Goal: Contribute content: Contribute content

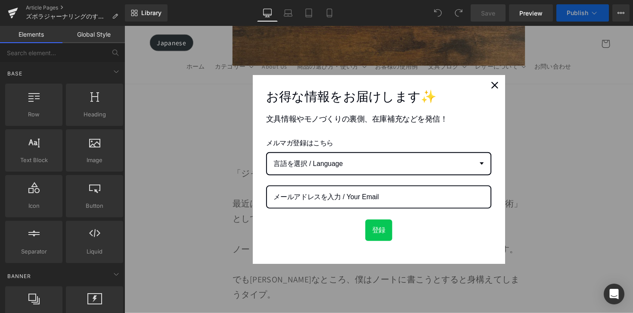
scroll to position [352, 0]
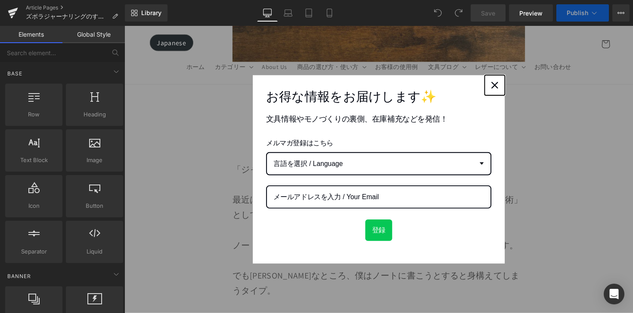
click at [500, 89] on icon "close icon" at bounding box center [503, 86] width 7 height 7
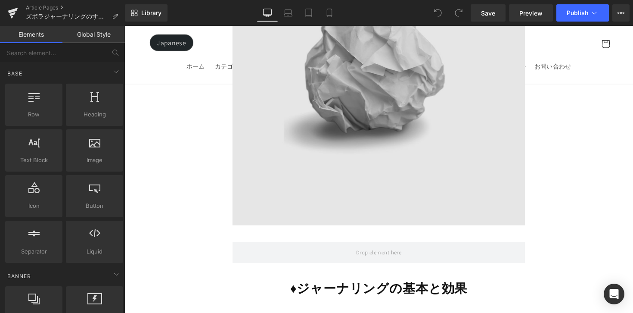
scroll to position [1318, 0]
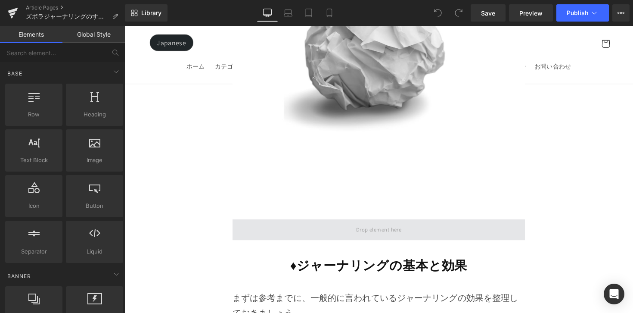
click at [422, 224] on span at bounding box center [385, 235] width 300 height 22
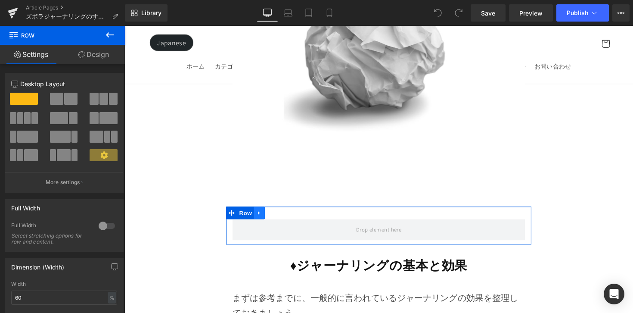
click at [262, 211] on link at bounding box center [262, 217] width 11 height 13
click at [271, 214] on icon at bounding box center [274, 217] width 6 height 6
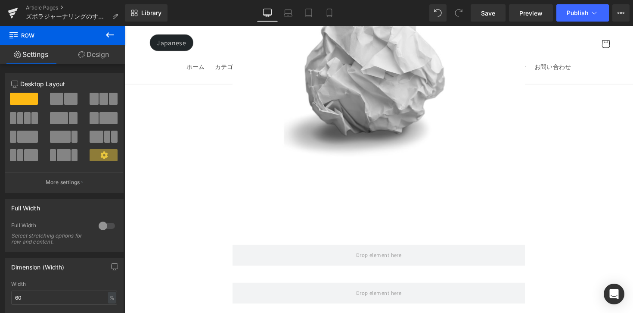
scroll to position [1302, 0]
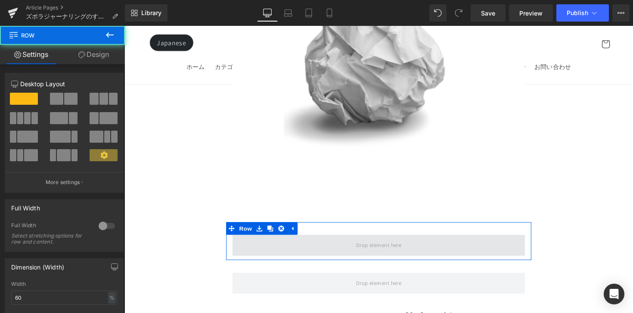
click at [298, 240] on span at bounding box center [385, 251] width 300 height 22
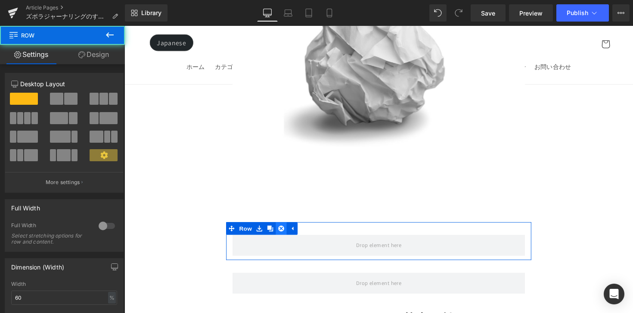
click at [283, 230] on icon at bounding box center [285, 233] width 6 height 6
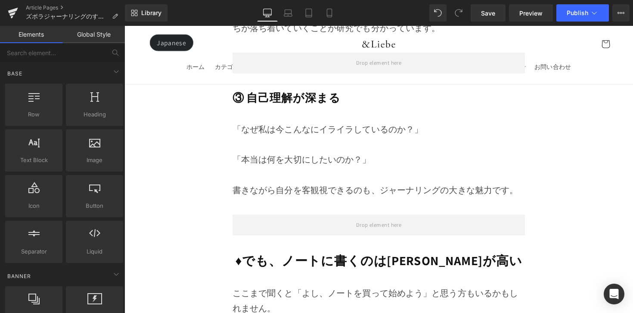
scroll to position [1999, 0]
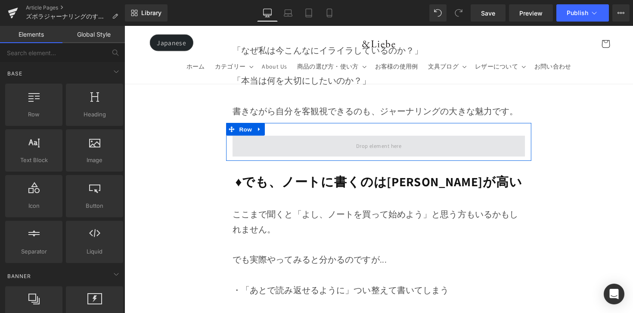
click at [306, 138] on span at bounding box center [385, 149] width 300 height 22
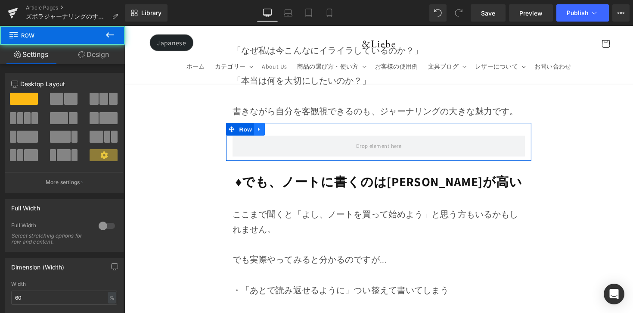
click at [262, 129] on icon at bounding box center [263, 132] width 6 height 6
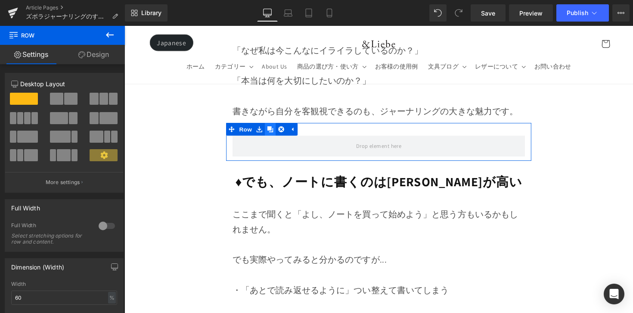
click at [275, 125] on link at bounding box center [273, 131] width 11 height 13
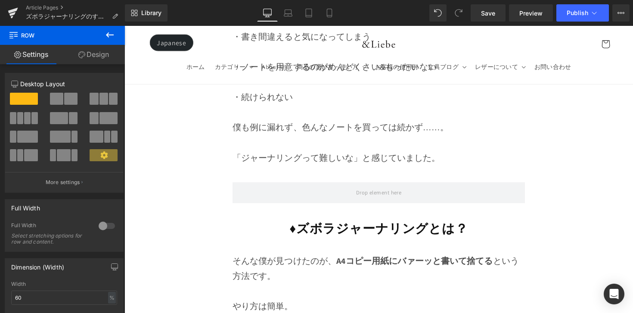
scroll to position [2326, 0]
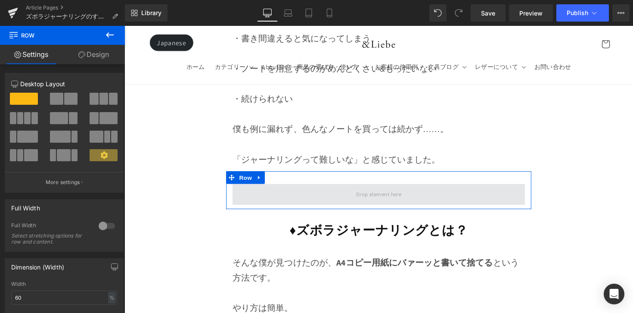
click at [302, 188] on span at bounding box center [385, 199] width 300 height 22
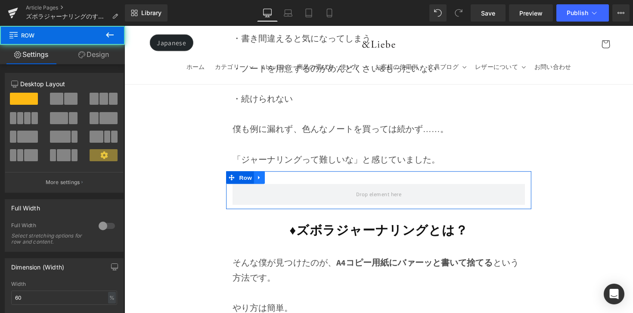
click at [261, 178] on icon at bounding box center [263, 181] width 6 height 6
click at [272, 178] on icon at bounding box center [274, 181] width 6 height 6
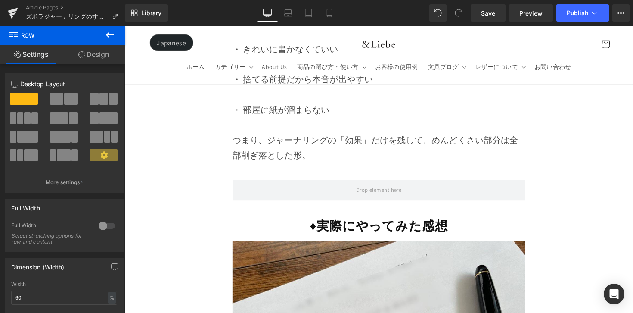
scroll to position [4246, 0]
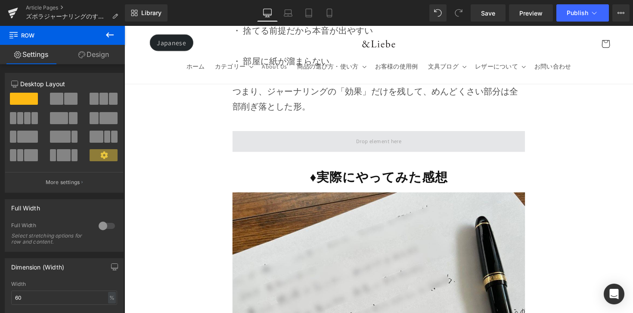
click at [296, 134] on span at bounding box center [385, 145] width 300 height 22
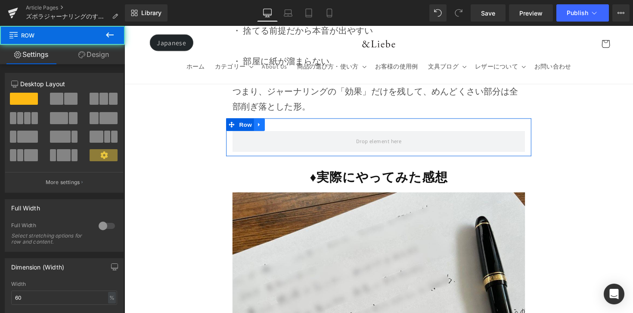
click at [264, 124] on icon at bounding box center [263, 127] width 6 height 6
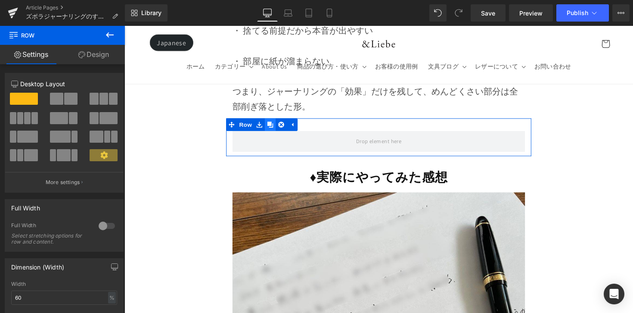
click at [273, 124] on icon at bounding box center [274, 127] width 6 height 6
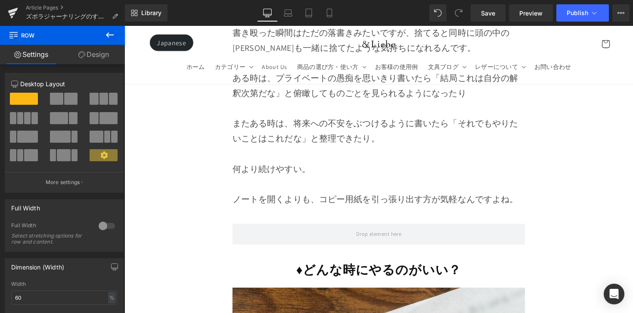
scroll to position [4928, 0]
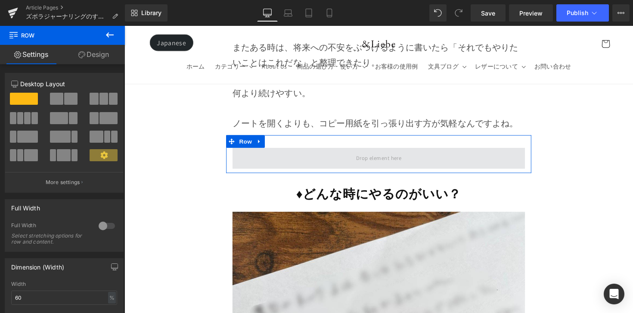
click at [284, 151] on span at bounding box center [385, 162] width 300 height 22
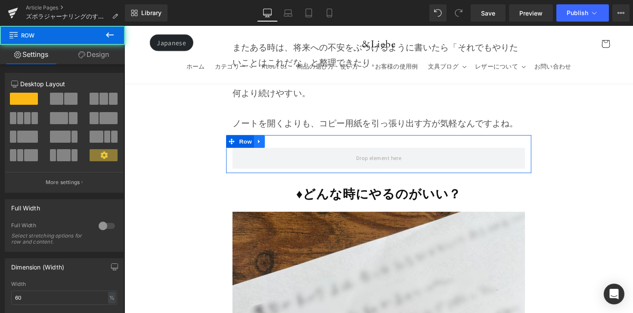
click at [262, 141] on icon at bounding box center [263, 144] width 6 height 6
click at [272, 141] on icon at bounding box center [274, 144] width 6 height 6
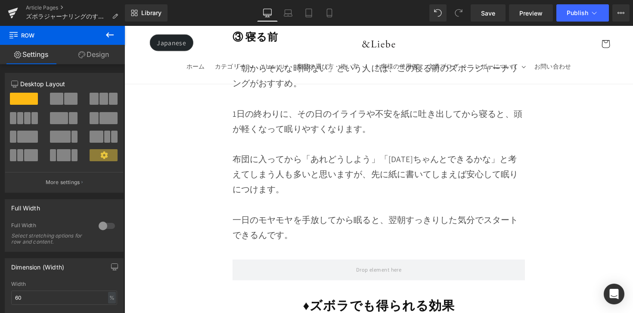
scroll to position [6154, 0]
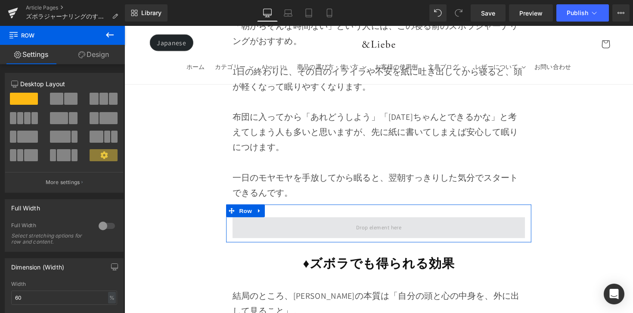
click at [293, 222] on span at bounding box center [385, 233] width 300 height 22
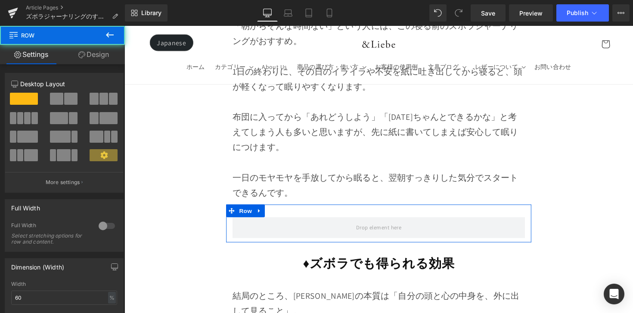
click at [265, 209] on link at bounding box center [262, 215] width 11 height 13
click at [273, 212] on icon at bounding box center [274, 215] width 6 height 6
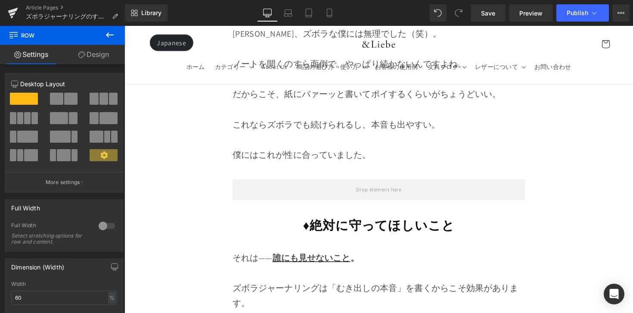
scroll to position [7056, 0]
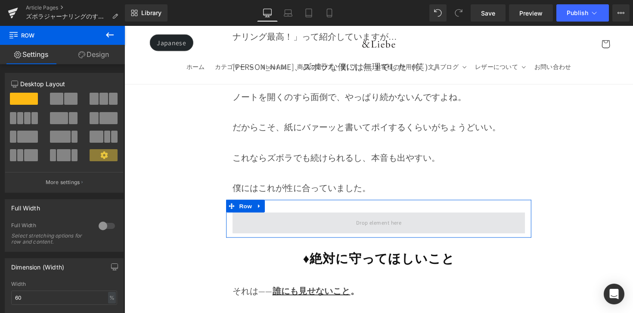
click at [277, 217] on span at bounding box center [385, 228] width 300 height 22
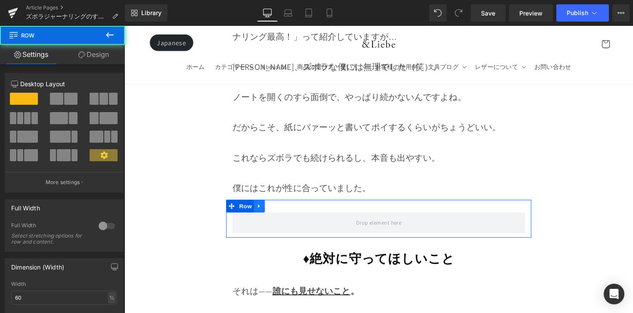
click at [260, 207] on icon at bounding box center [263, 210] width 6 height 6
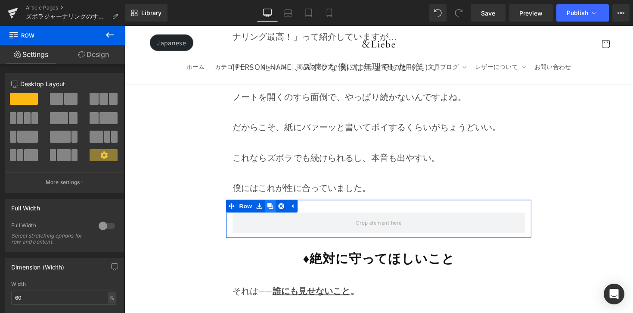
click at [269, 204] on link at bounding box center [273, 210] width 11 height 13
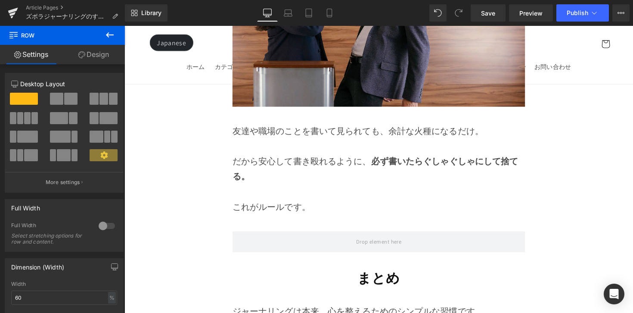
scroll to position [7637, 0]
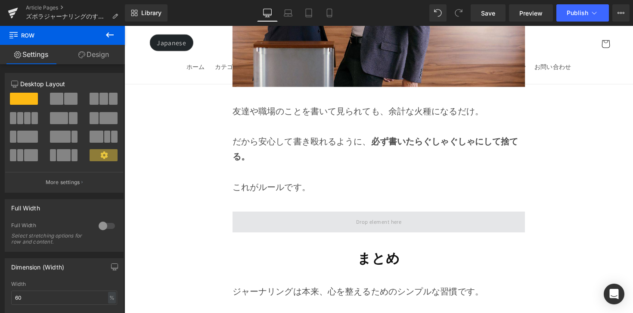
click at [276, 216] on span at bounding box center [385, 227] width 300 height 22
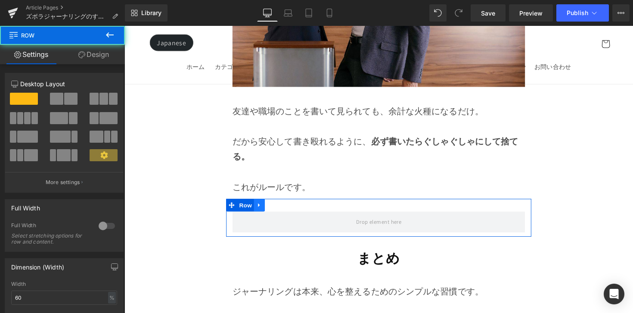
click at [264, 206] on icon at bounding box center [263, 209] width 6 height 6
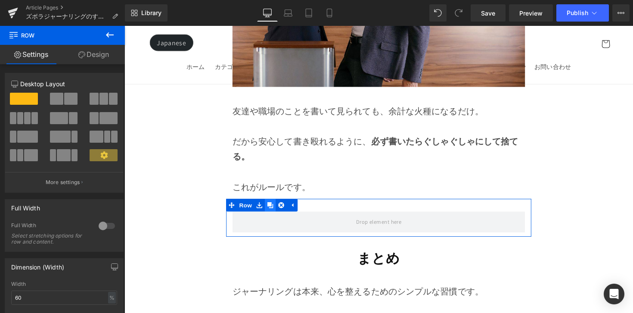
click at [272, 206] on icon at bounding box center [274, 209] width 6 height 6
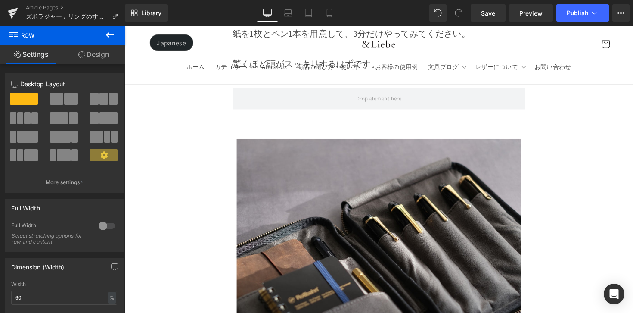
scroll to position [8081, 0]
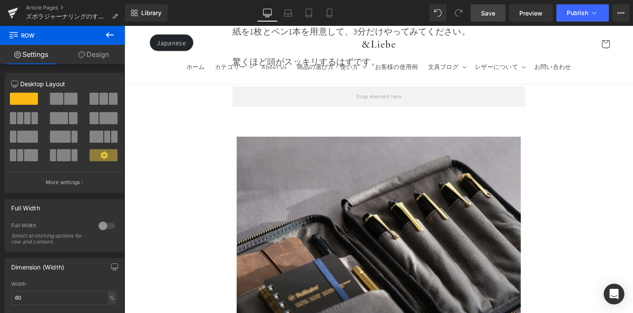
click at [494, 17] on span "Save" at bounding box center [488, 13] width 14 height 9
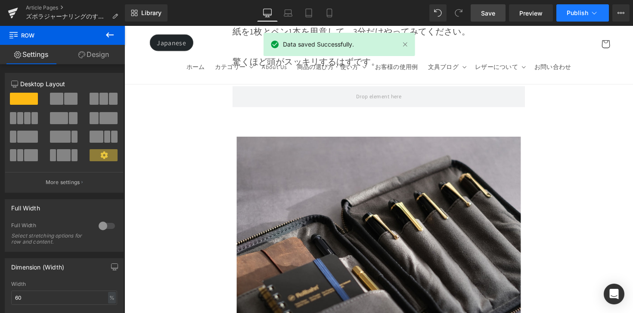
click at [566, 11] on button "Publish" at bounding box center [582, 12] width 53 height 17
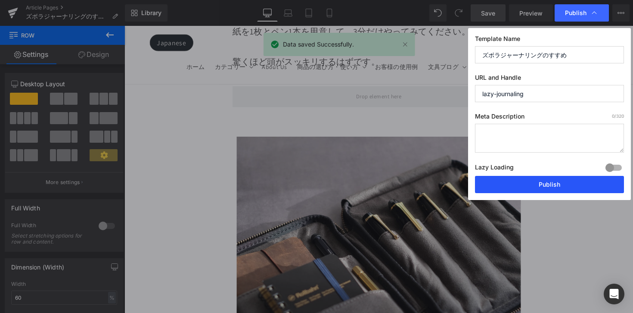
click at [0, 0] on button "Publish" at bounding box center [0, 0] width 0 height 0
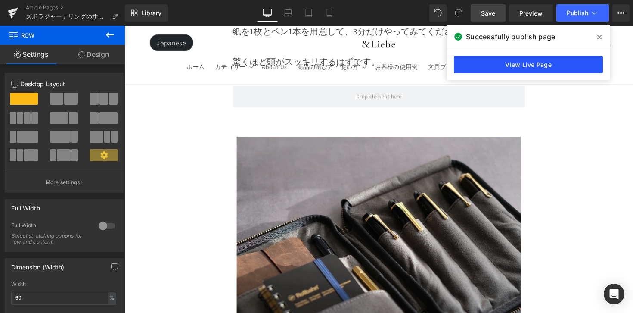
click at [0, 0] on link "View Live Page" at bounding box center [0, 0] width 0 height 0
